Goal: Navigation & Orientation: Find specific page/section

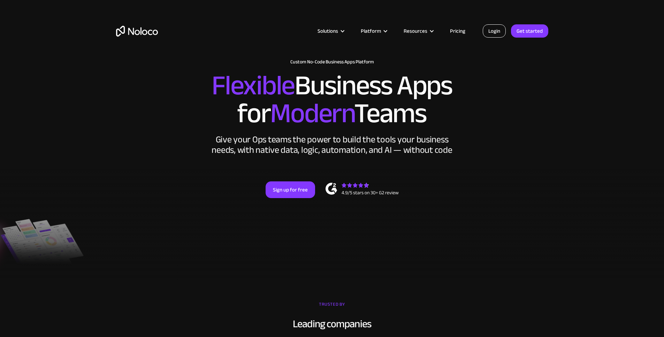
click at [492, 31] on link "Login" at bounding box center [494, 30] width 23 height 13
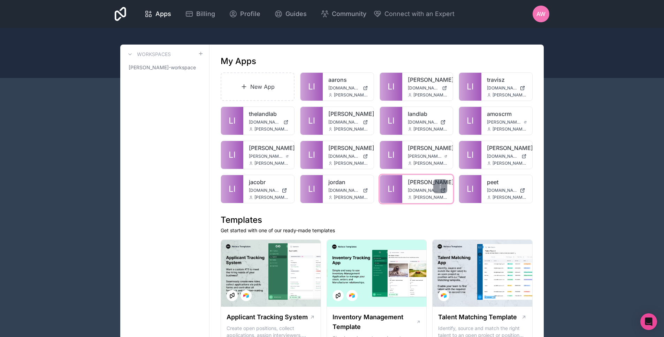
click at [416, 191] on span "[DOMAIN_NAME]" at bounding box center [423, 191] width 30 height 6
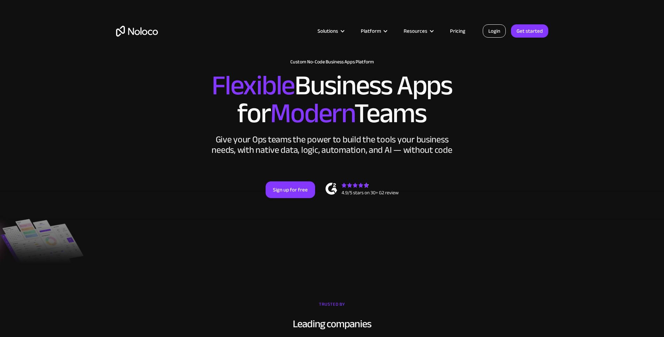
click at [497, 32] on link "Login" at bounding box center [494, 30] width 23 height 13
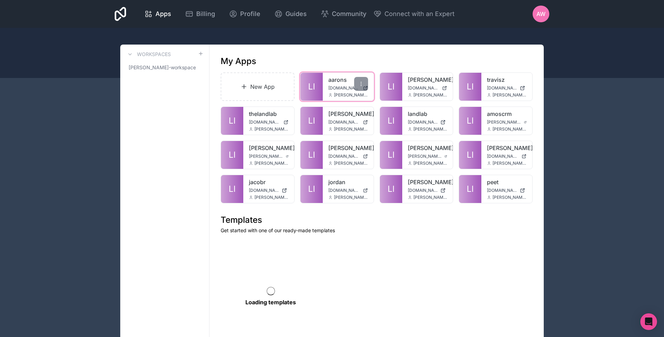
click at [342, 83] on link "aarons" at bounding box center [348, 80] width 40 height 8
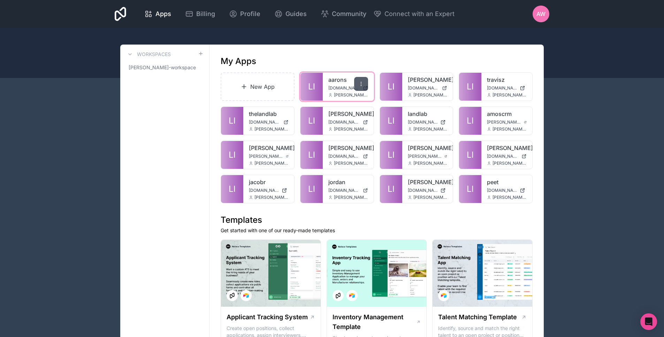
click at [359, 83] on icon at bounding box center [361, 84] width 6 height 6
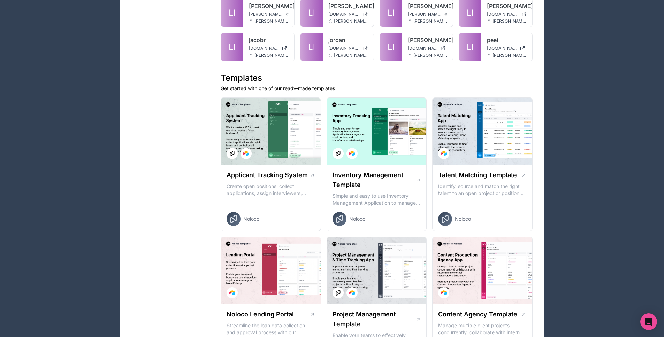
scroll to position [111, 0]
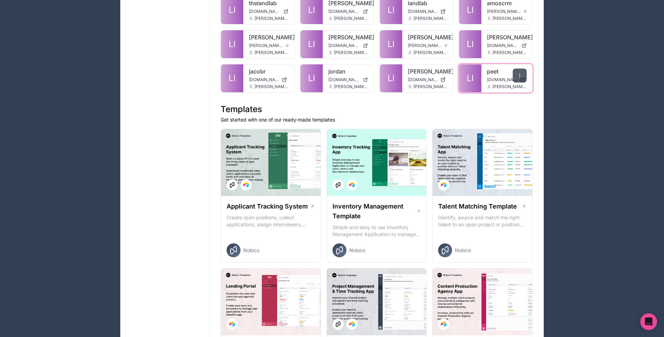
click at [513, 78] on div at bounding box center [520, 76] width 14 height 14
click at [484, 79] on div "peet [DOMAIN_NAME] [PERSON_NAME][EMAIL_ADDRESS][DOMAIN_NAME]" at bounding box center [506, 78] width 51 height 28
click at [491, 71] on link "peet" at bounding box center [507, 71] width 40 height 8
